Goal: Task Accomplishment & Management: Use online tool/utility

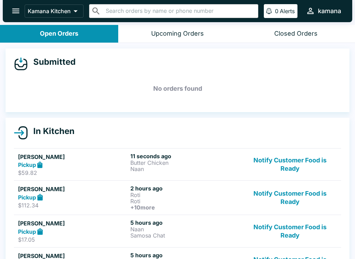
click at [162, 157] on h6 "11 seconds ago" at bounding box center [185, 156] width 110 height 7
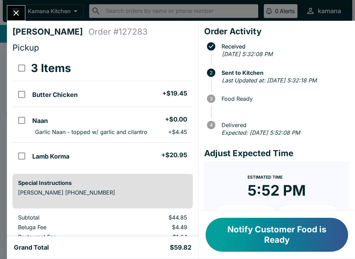
click at [302, 231] on button "Notify Customer Food is Ready" at bounding box center [277, 235] width 143 height 34
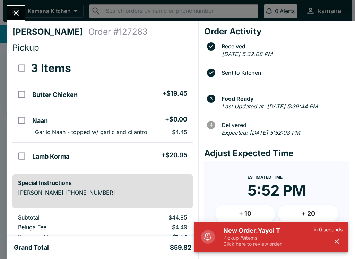
click at [13, 11] on icon "Close" at bounding box center [15, 12] width 9 height 9
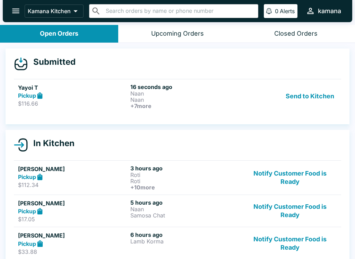
click at [320, 90] on button "Send to Kitchen" at bounding box center [310, 97] width 54 height 26
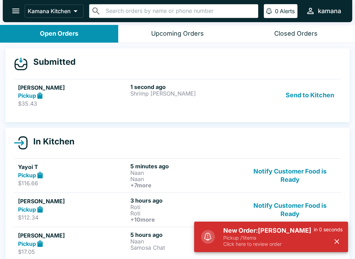
click at [312, 95] on button "Send to Kitchen" at bounding box center [310, 96] width 54 height 24
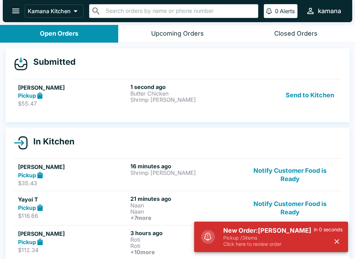
click at [318, 92] on button "Send to Kitchen" at bounding box center [310, 96] width 54 height 24
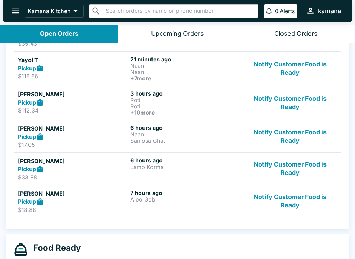
scroll to position [162, 0]
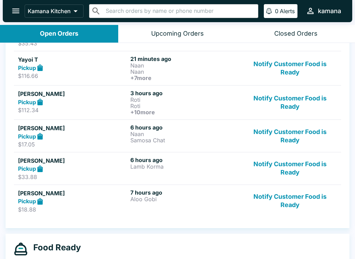
click at [17, 7] on icon "open drawer" at bounding box center [15, 10] width 9 height 9
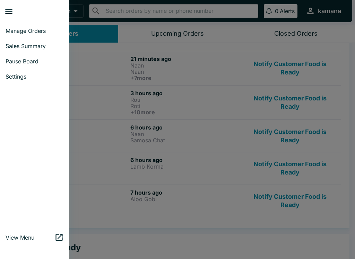
click at [38, 37] on link "Manage Orders" at bounding box center [34, 30] width 69 height 15
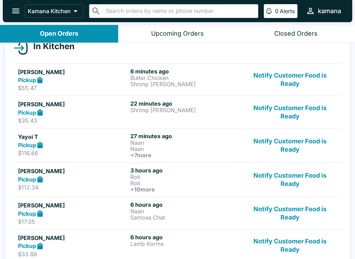
click at [8, 11] on button "open drawer" at bounding box center [16, 11] width 18 height 18
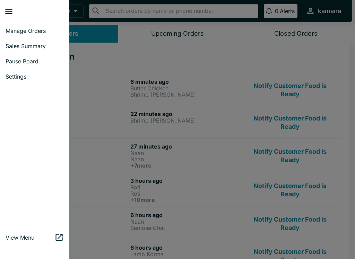
scroll to position [74, 0]
click at [31, 46] on span "Sales Summary" at bounding box center [35, 46] width 58 height 7
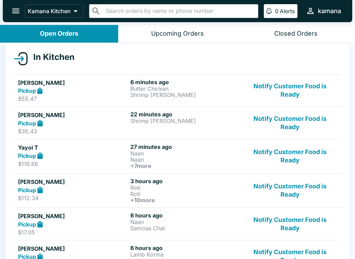
select select "03:00"
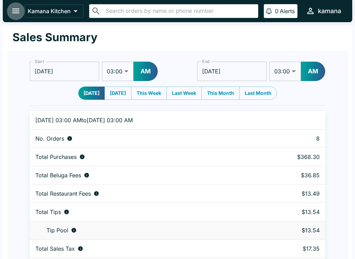
click at [17, 5] on button "open drawer" at bounding box center [16, 11] width 18 height 18
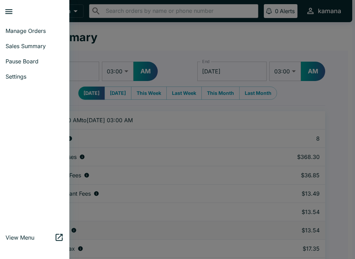
click at [33, 31] on span "Manage Orders" at bounding box center [35, 30] width 58 height 7
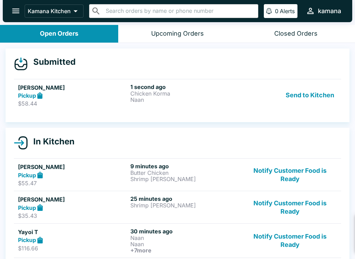
click at [299, 100] on button "Send to Kitchen" at bounding box center [310, 96] width 54 height 24
